Goal: Find contact information: Find contact information

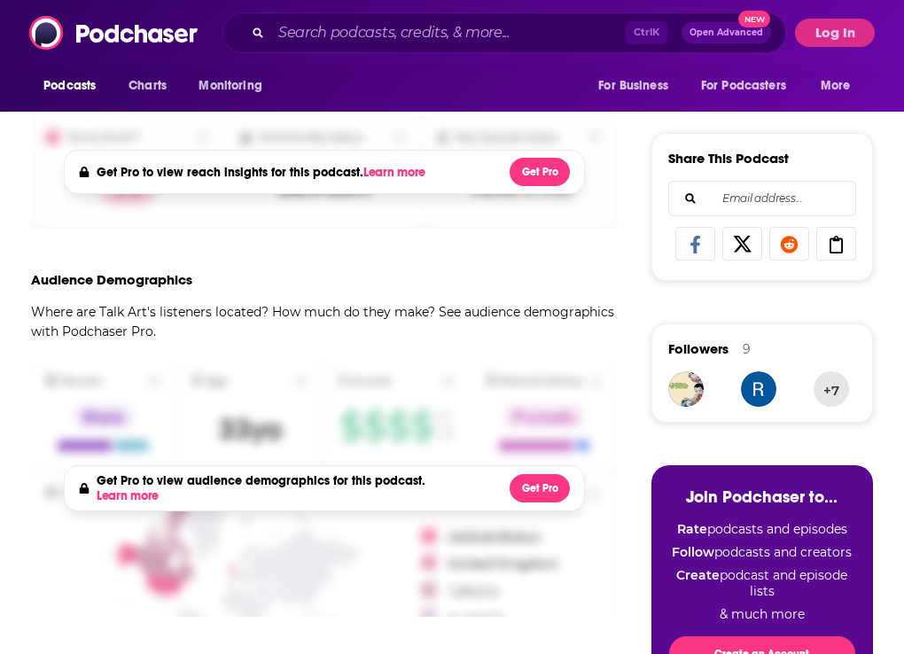
scroll to position [572, 0]
click at [822, 41] on button "Log In" at bounding box center [835, 33] width 80 height 28
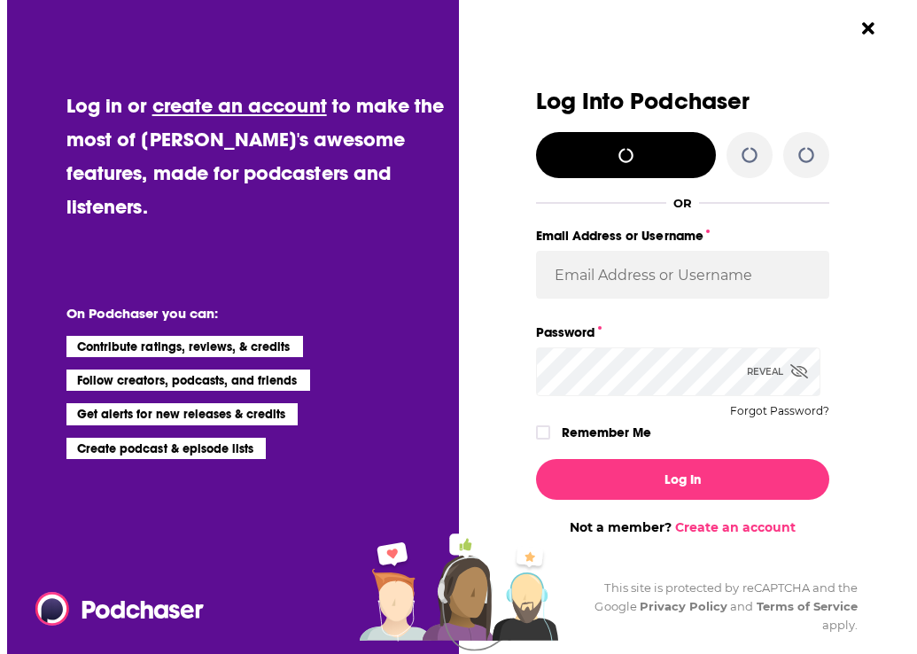
scroll to position [0, 0]
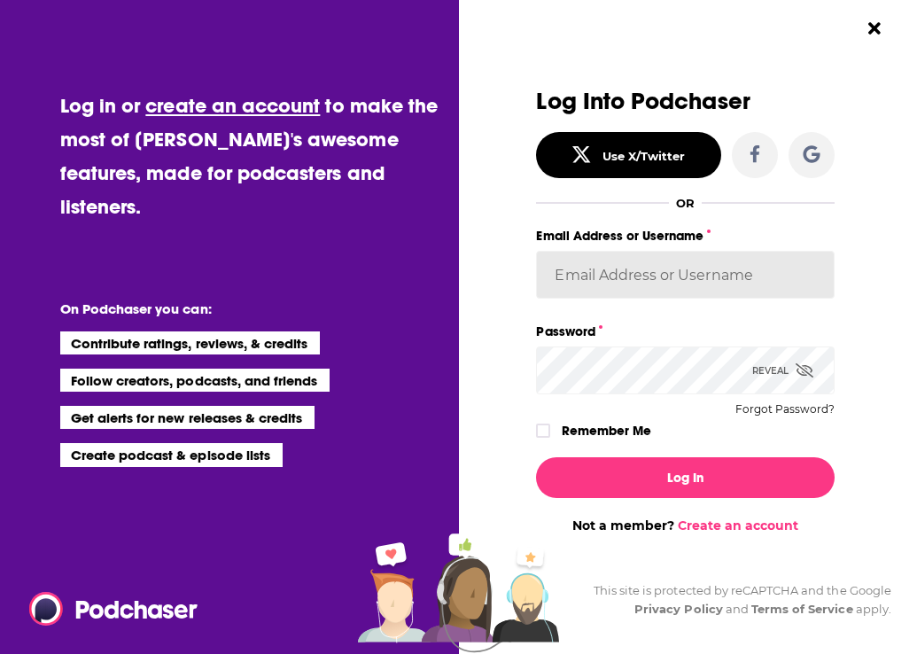
click at [666, 266] on input "Email Address or Username" at bounding box center [685, 275] width 298 height 48
type input "[PERSON_NAME][EMAIL_ADDRESS][PERSON_NAME][DOMAIN_NAME]"
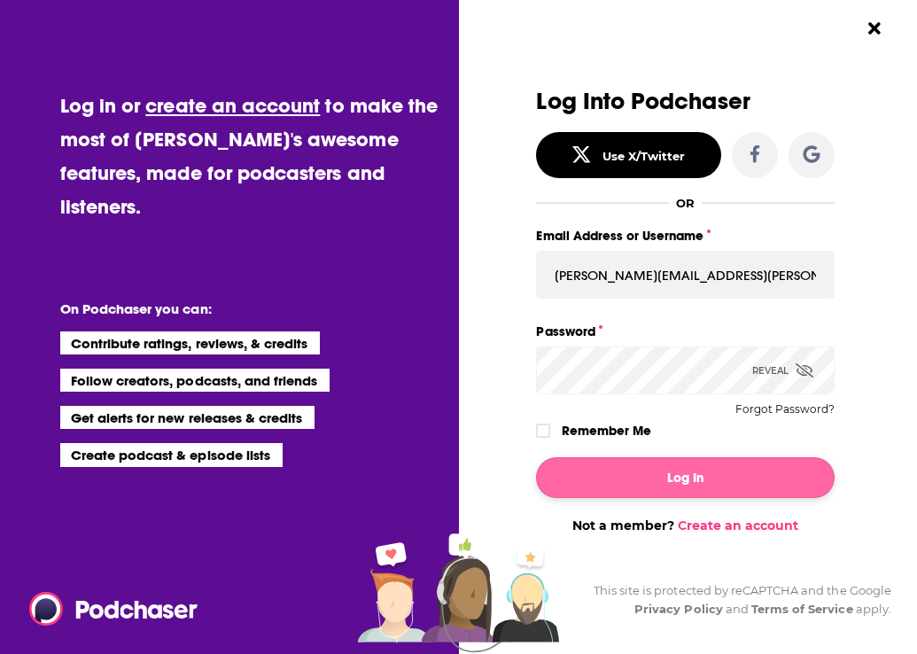
drag, startPoint x: 537, startPoint y: 436, endPoint x: 561, endPoint y: 466, distance: 38.5
click at [541, 431] on icon "Dialog" at bounding box center [543, 431] width 11 height 8
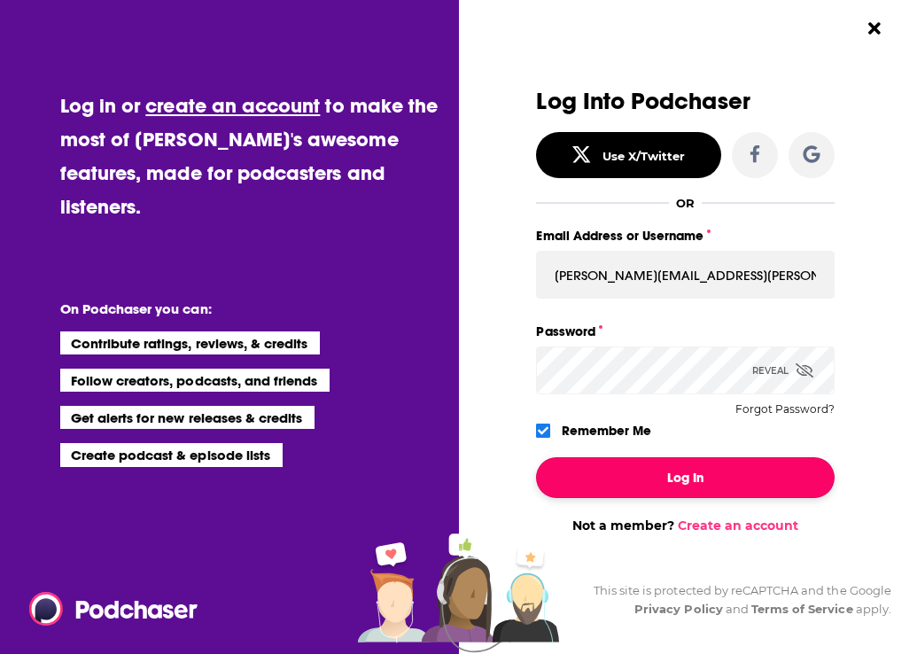
click at [571, 471] on button "Log In" at bounding box center [685, 477] width 298 height 41
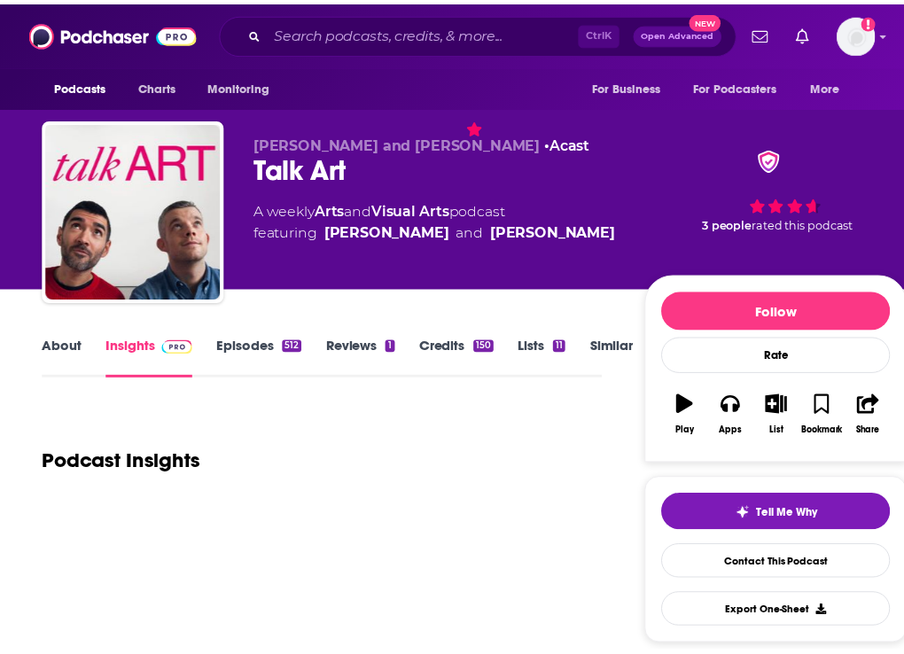
scroll to position [572, 0]
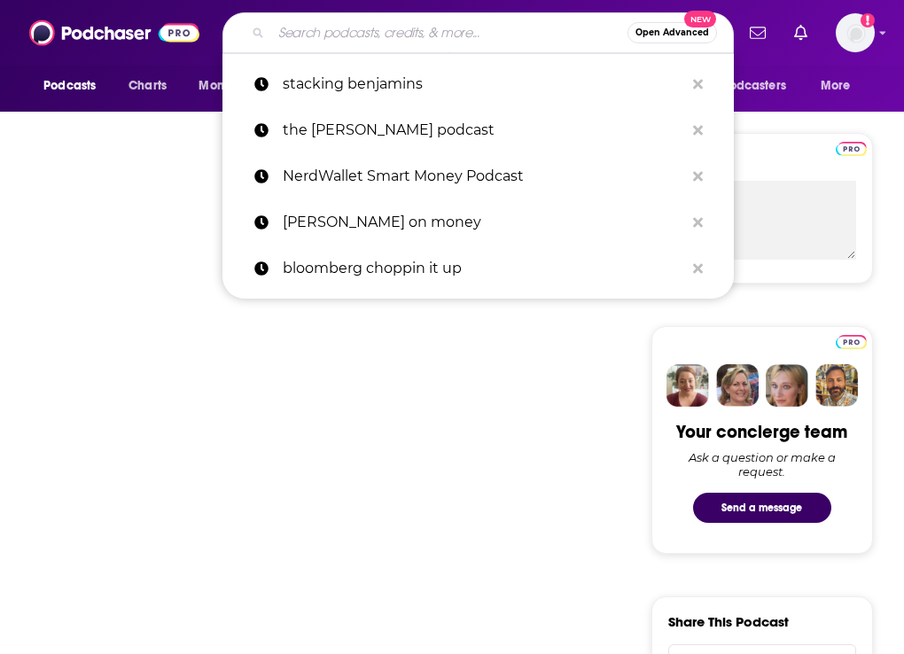
click at [332, 37] on input "Search podcasts, credits, & more..." at bounding box center [449, 33] width 356 height 28
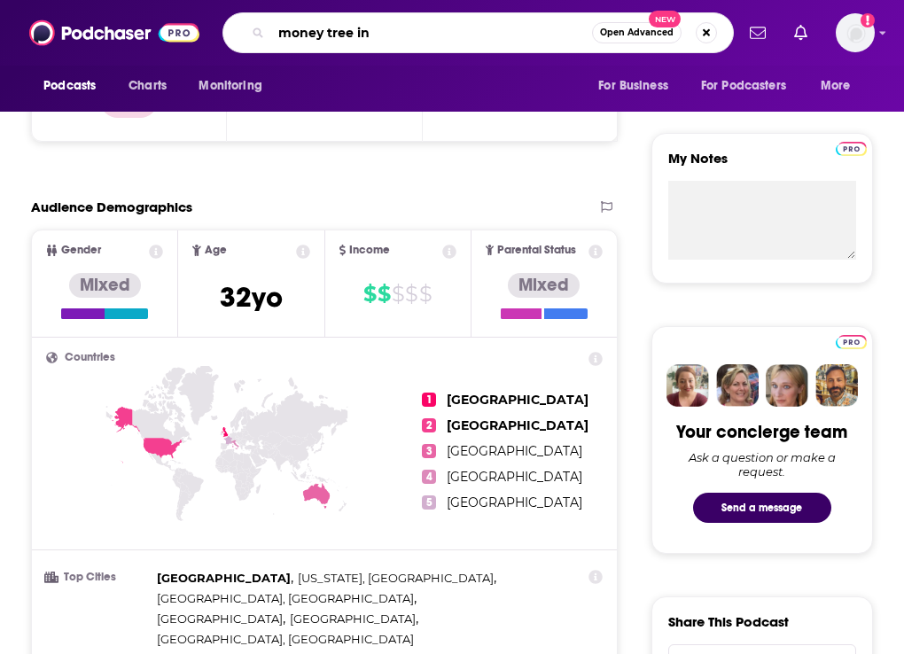
type input "money tree inv"
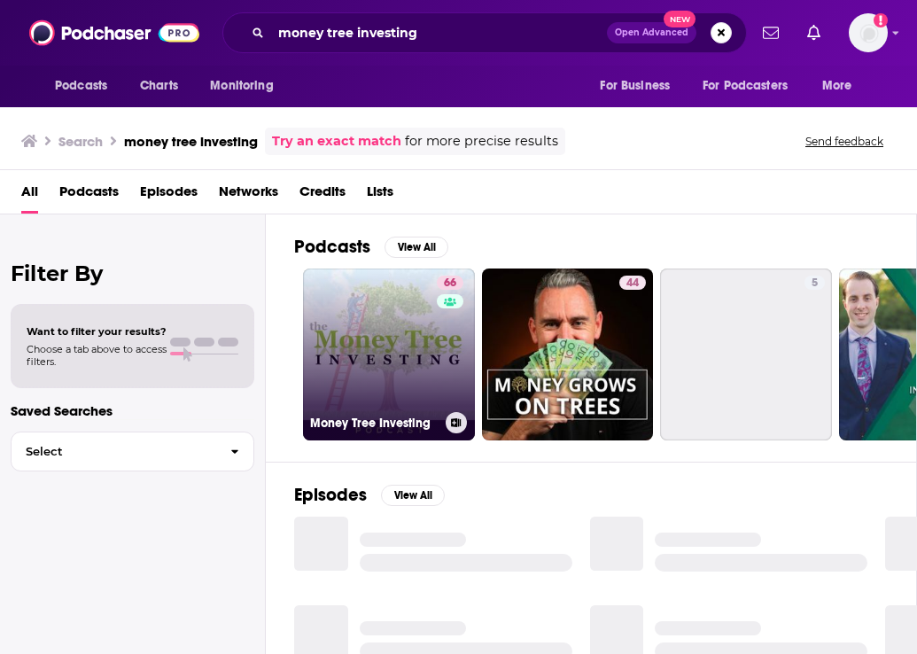
click at [453, 328] on div "66" at bounding box center [452, 344] width 31 height 136
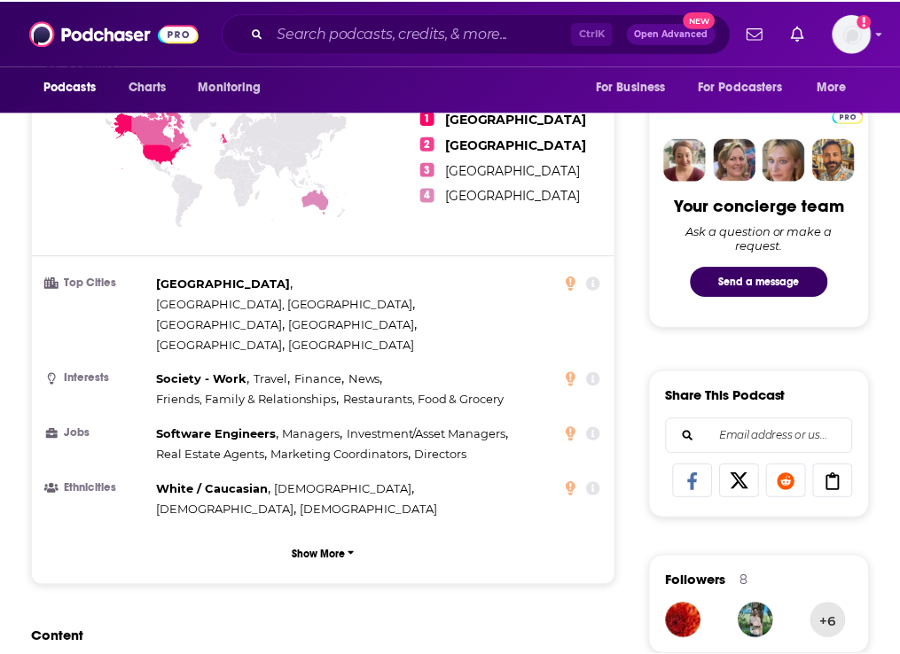
scroll to position [177, 0]
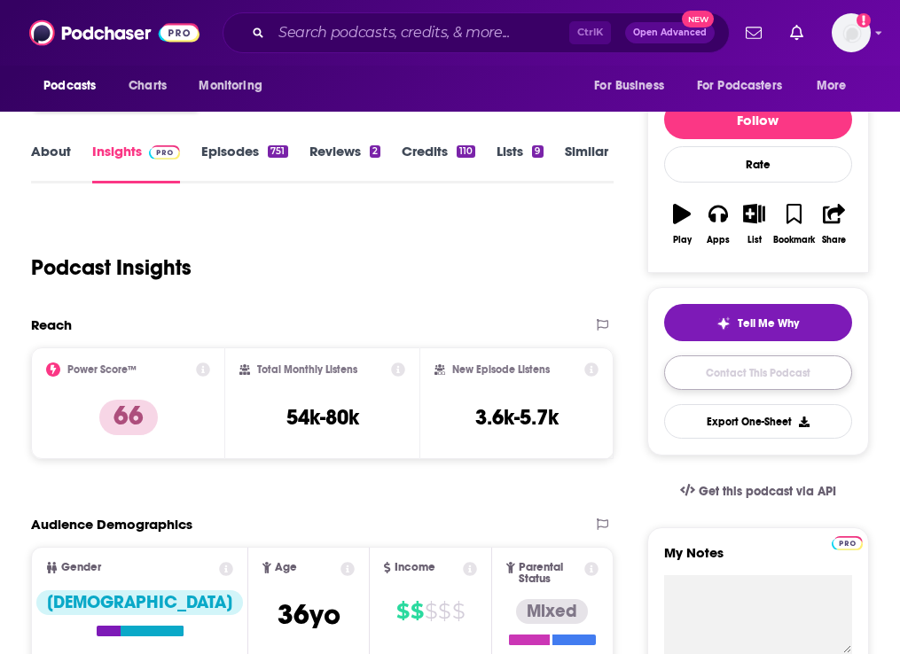
click at [753, 378] on link "Contact This Podcast" at bounding box center [758, 372] width 188 height 35
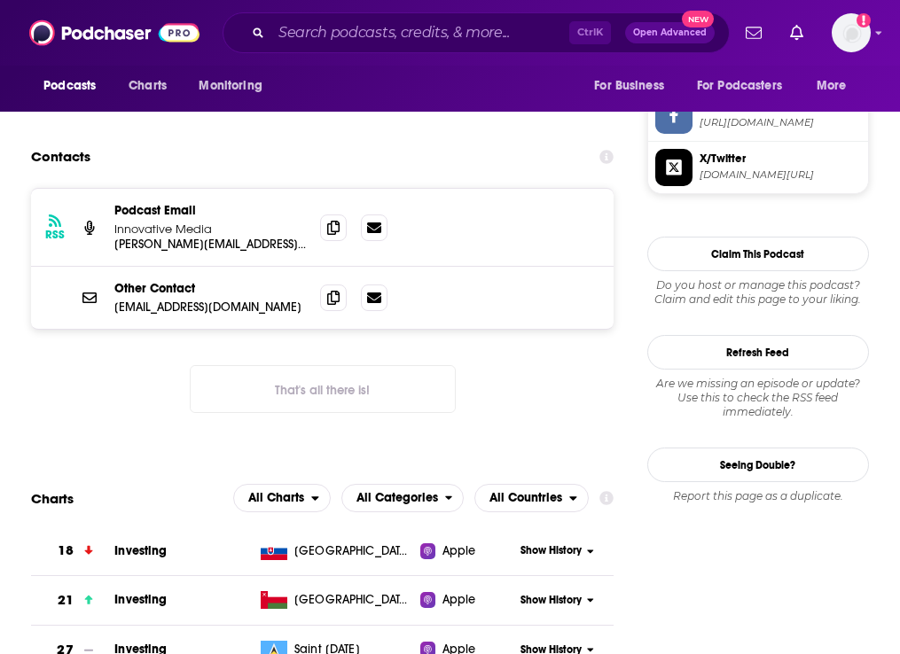
scroll to position [1636, 0]
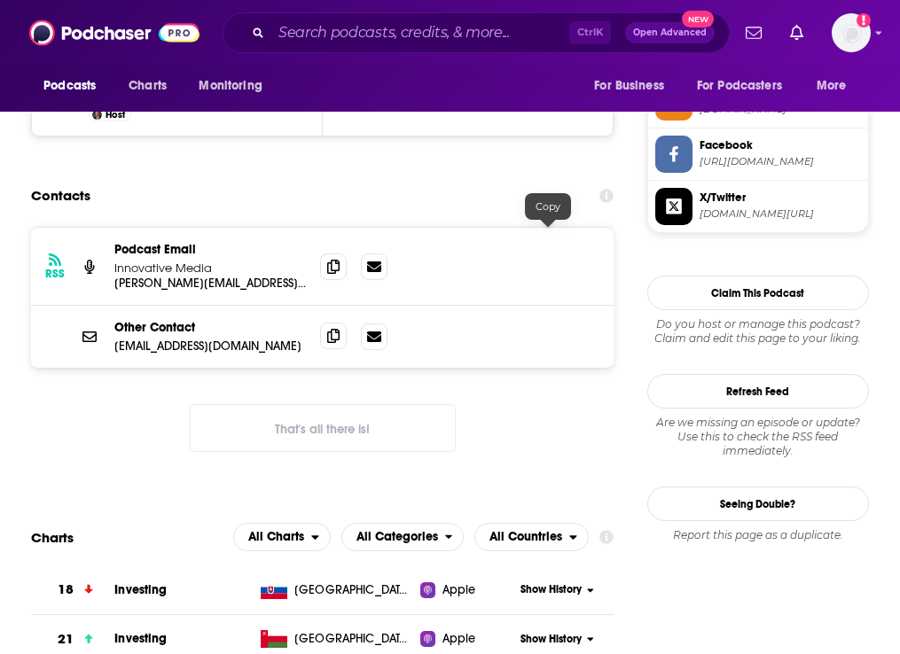
click at [339, 329] on icon at bounding box center [333, 336] width 12 height 14
drag, startPoint x: 551, startPoint y: 172, endPoint x: 803, endPoint y: 157, distance: 252.1
click at [339, 260] on icon at bounding box center [333, 267] width 12 height 14
click at [380, 35] on input "Search podcasts, credits, & more..." at bounding box center [420, 33] width 298 height 28
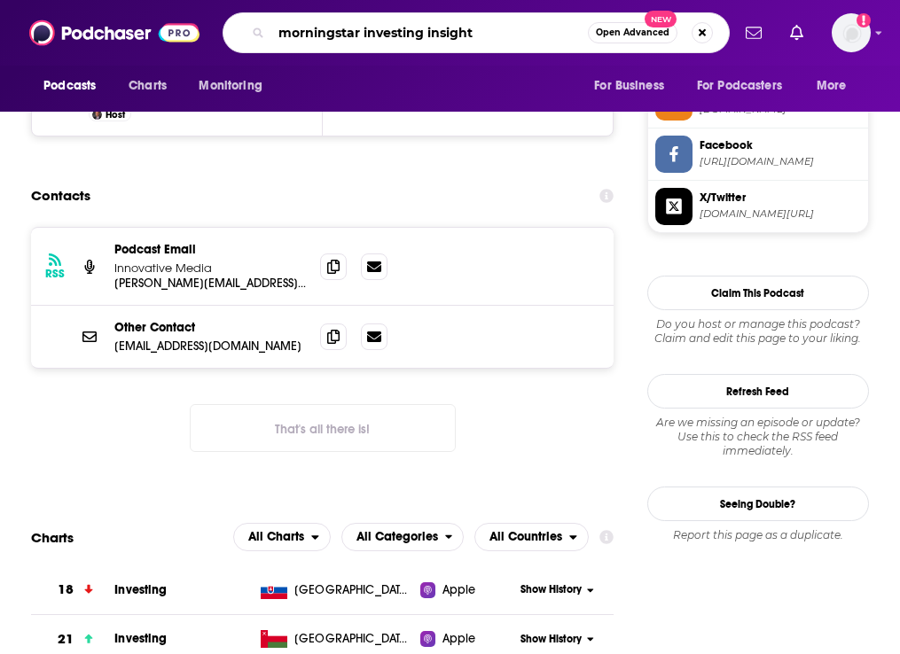
type input "morningstar investing insights"
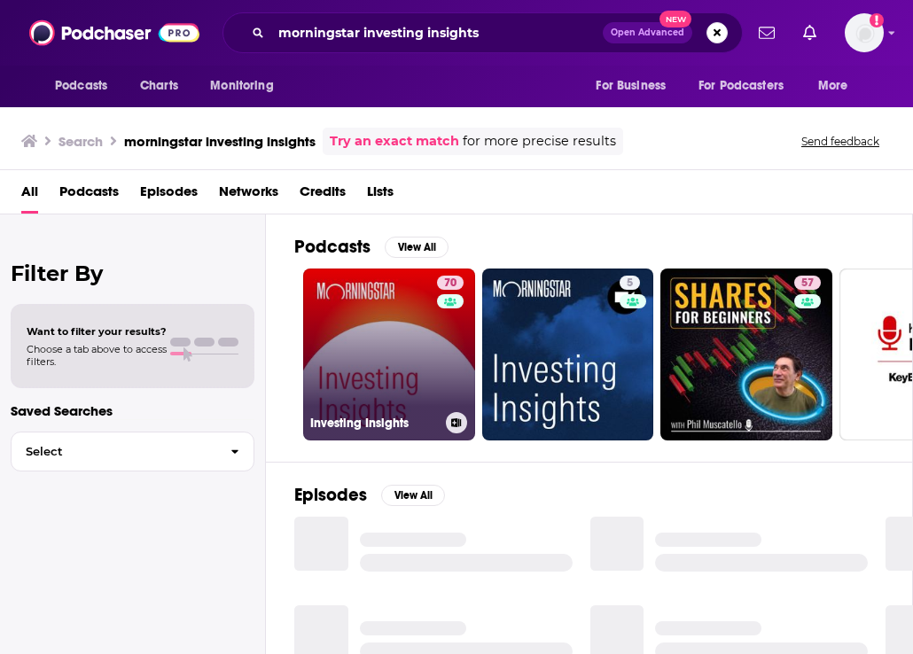
click at [342, 316] on link "70 Investing Insights" at bounding box center [389, 355] width 172 height 172
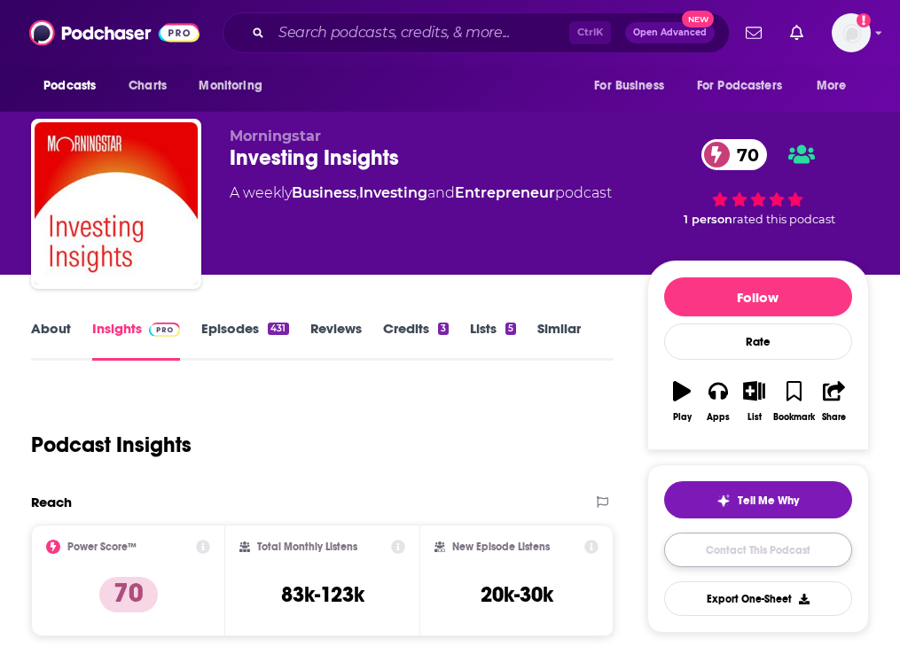
click at [754, 553] on link "Contact This Podcast" at bounding box center [758, 550] width 188 height 35
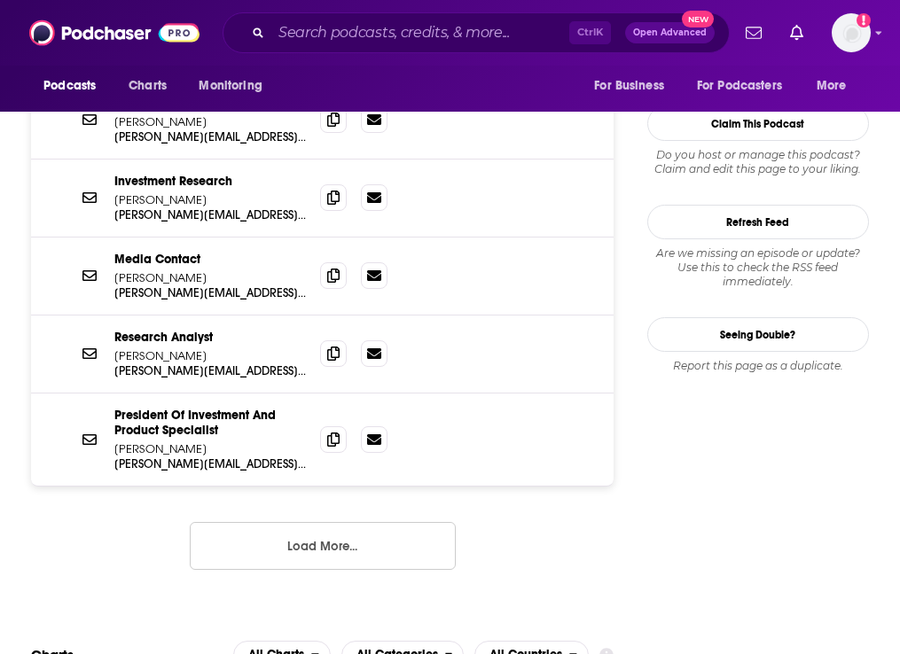
scroll to position [1612, 0]
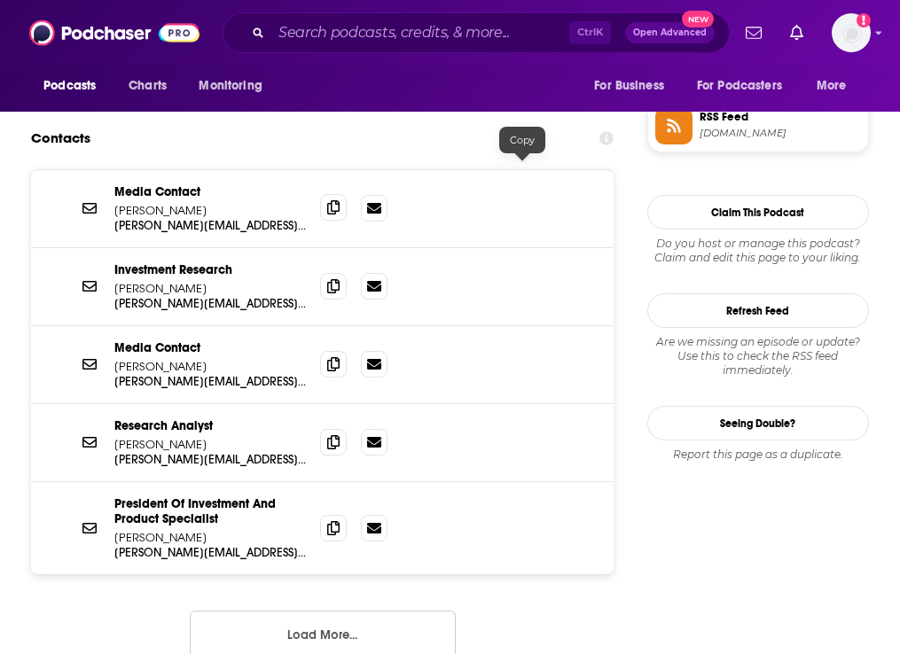
click at [339, 200] on icon at bounding box center [333, 207] width 12 height 14
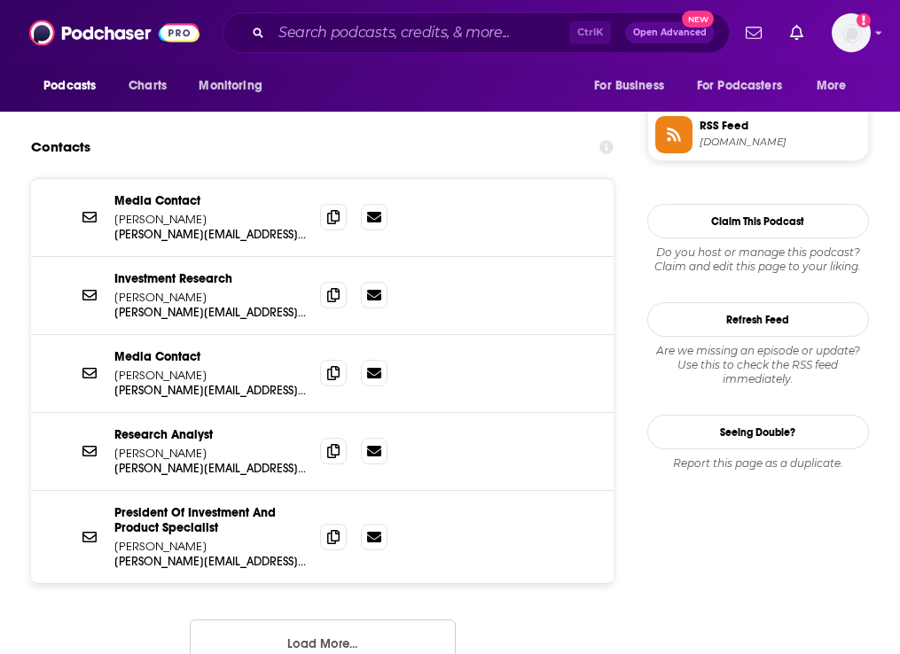
click at [358, 619] on button "Load More..." at bounding box center [323, 643] width 266 height 48
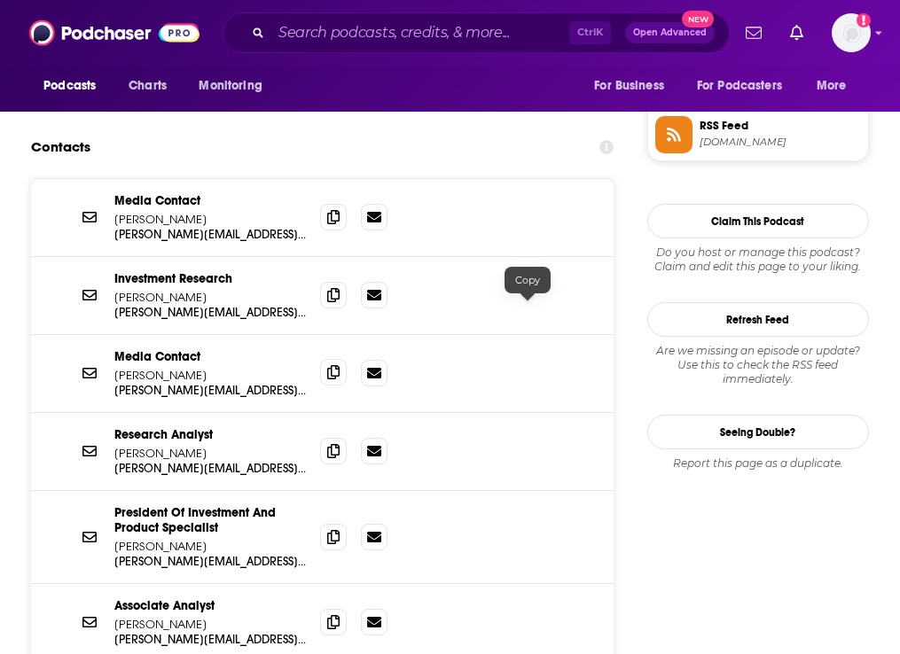
click at [339, 365] on icon at bounding box center [333, 372] width 12 height 14
drag, startPoint x: 534, startPoint y: 239, endPoint x: 554, endPoint y: 230, distance: 21.4
click at [347, 282] on span at bounding box center [333, 295] width 27 height 27
click at [413, 24] on input "Search podcasts, credits, & more..." at bounding box center [420, 33] width 298 height 28
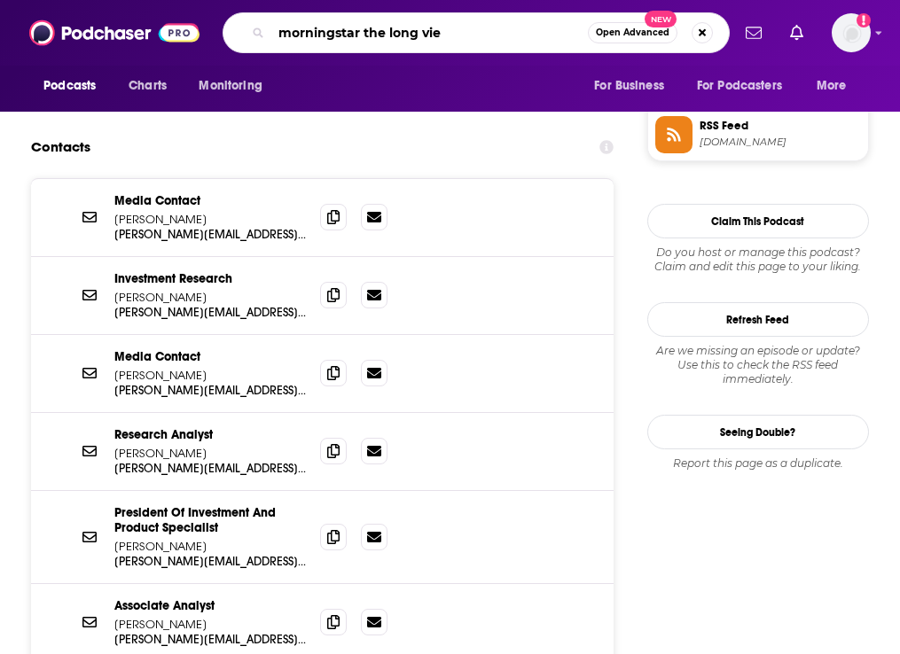
type input "morningstar the long view"
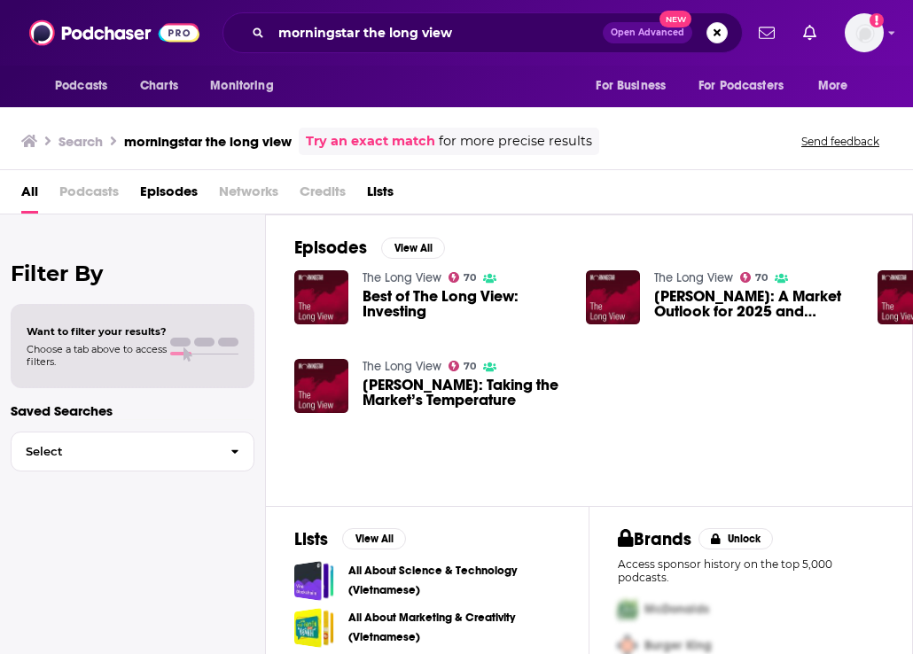
click at [71, 190] on span "Podcasts" at bounding box center [88, 195] width 59 height 36
click at [383, 276] on link "The Long View" at bounding box center [401, 277] width 79 height 15
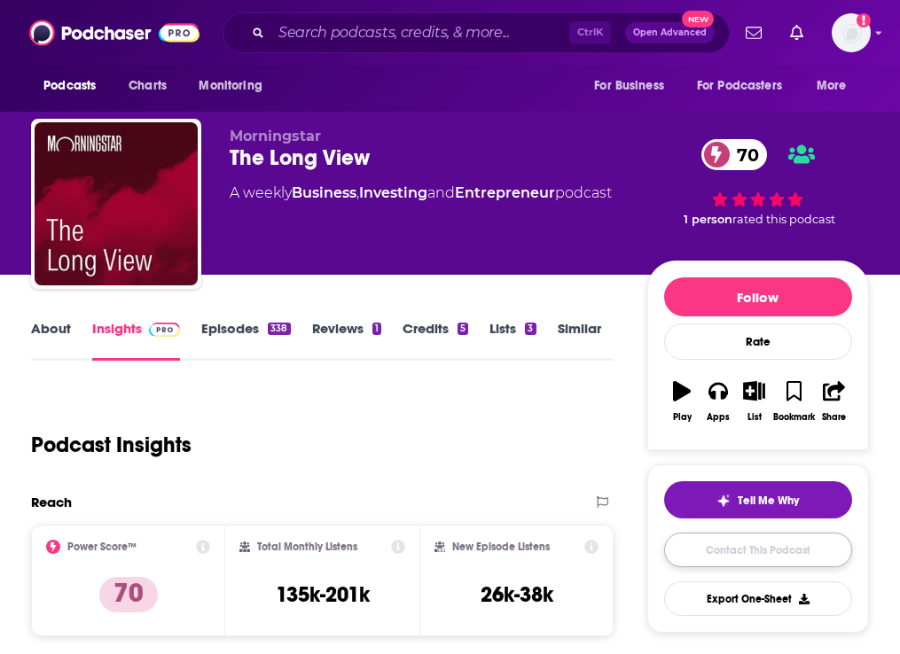
click at [791, 560] on link "Contact This Podcast" at bounding box center [758, 550] width 188 height 35
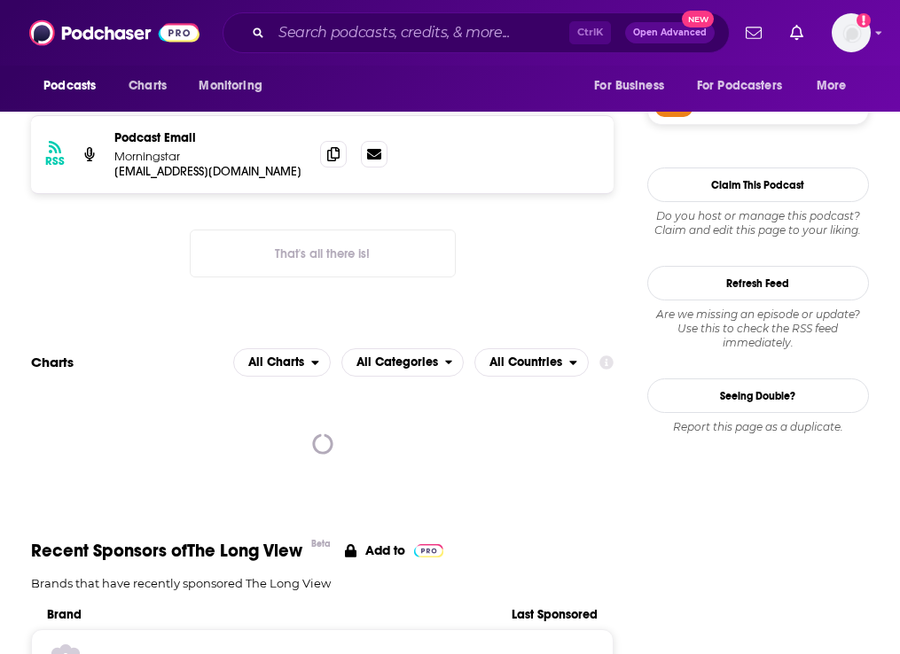
scroll to position [1474, 0]
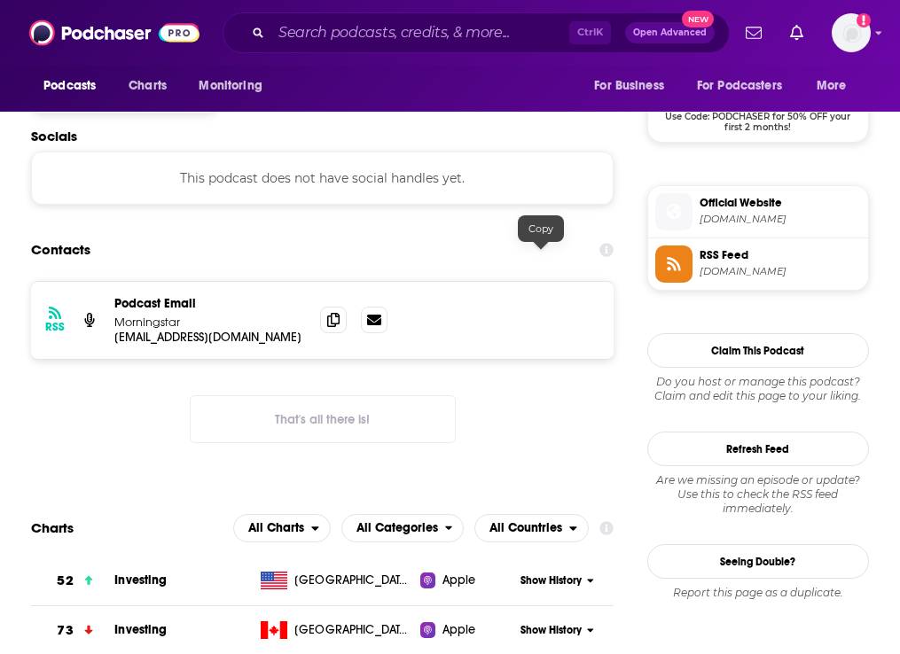
drag, startPoint x: 537, startPoint y: 266, endPoint x: 564, endPoint y: 259, distance: 27.5
click at [339, 313] on icon at bounding box center [333, 320] width 12 height 14
